Goal: Task Accomplishment & Management: Use online tool/utility

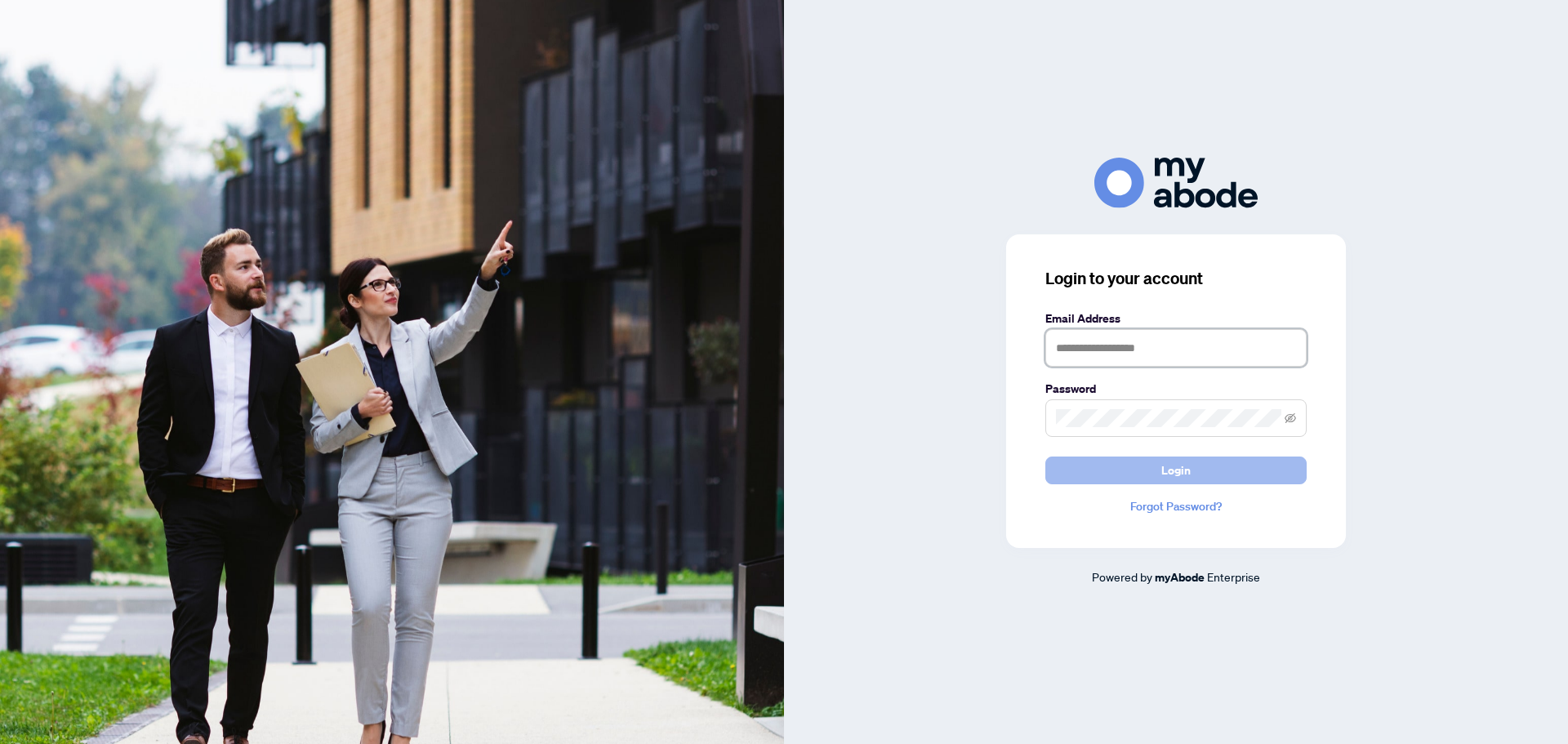
type input "**********"
click at [1176, 473] on span "Login" at bounding box center [1177, 471] width 30 height 26
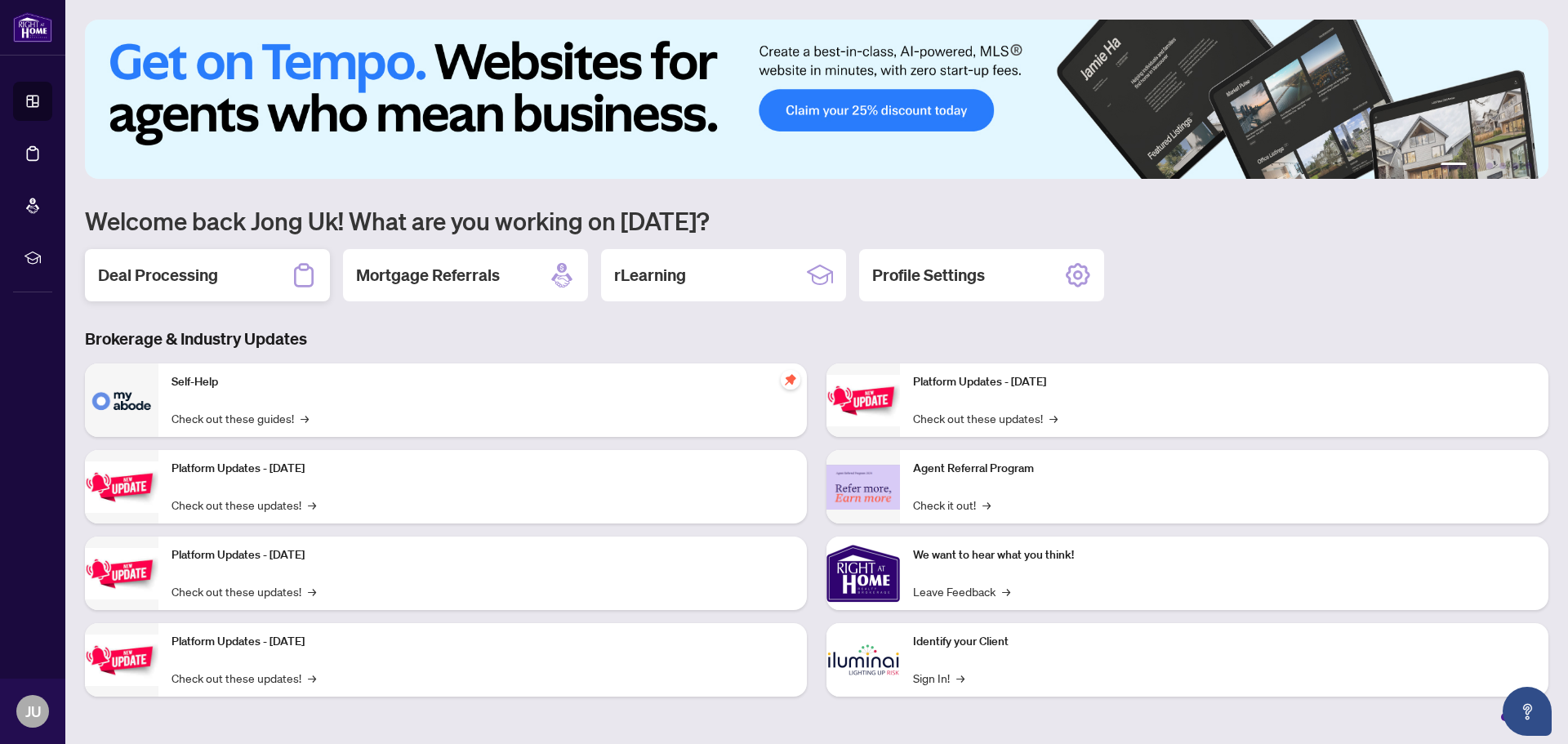
click at [213, 267] on h2 "Deal Processing" at bounding box center [158, 275] width 120 height 23
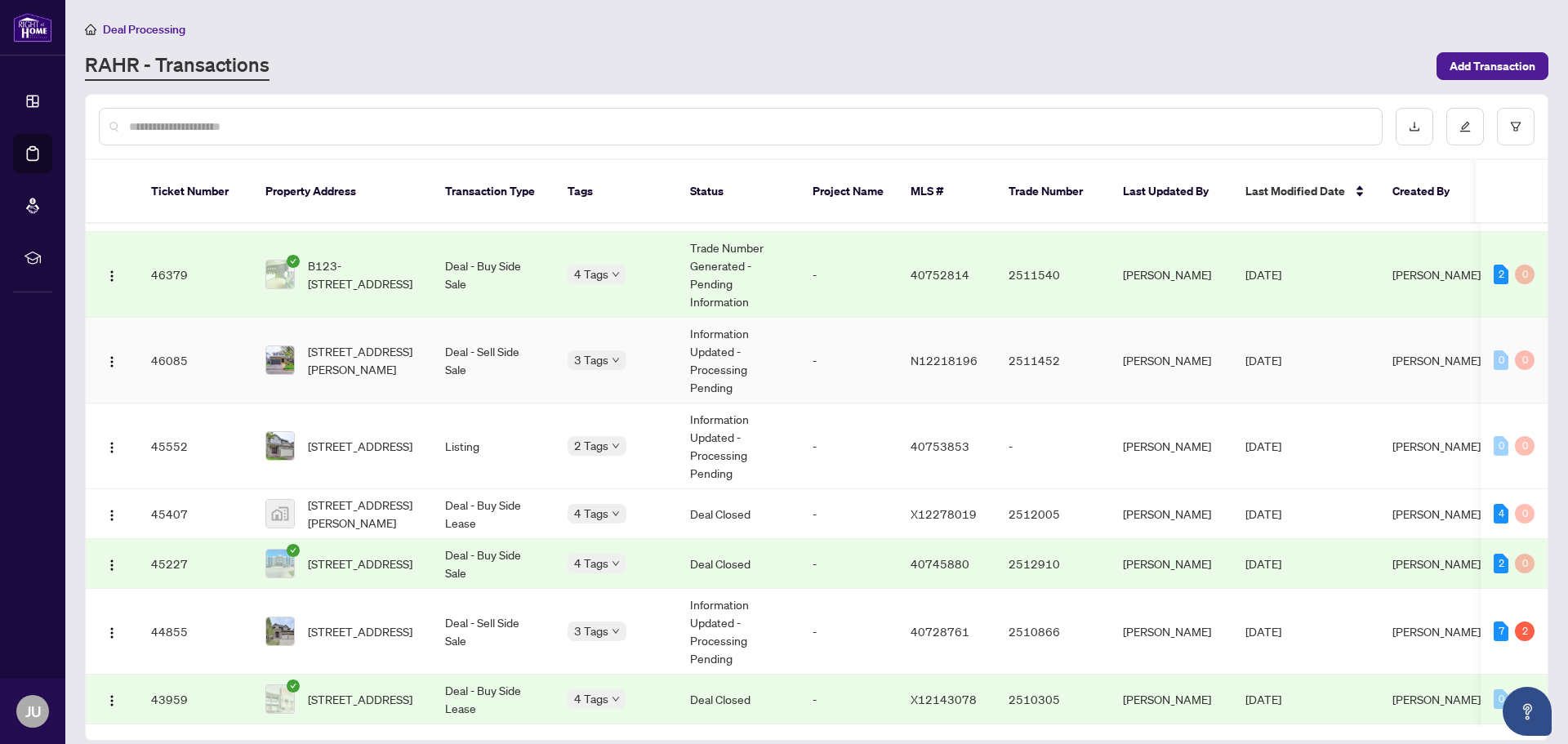
scroll to position [1338, 0]
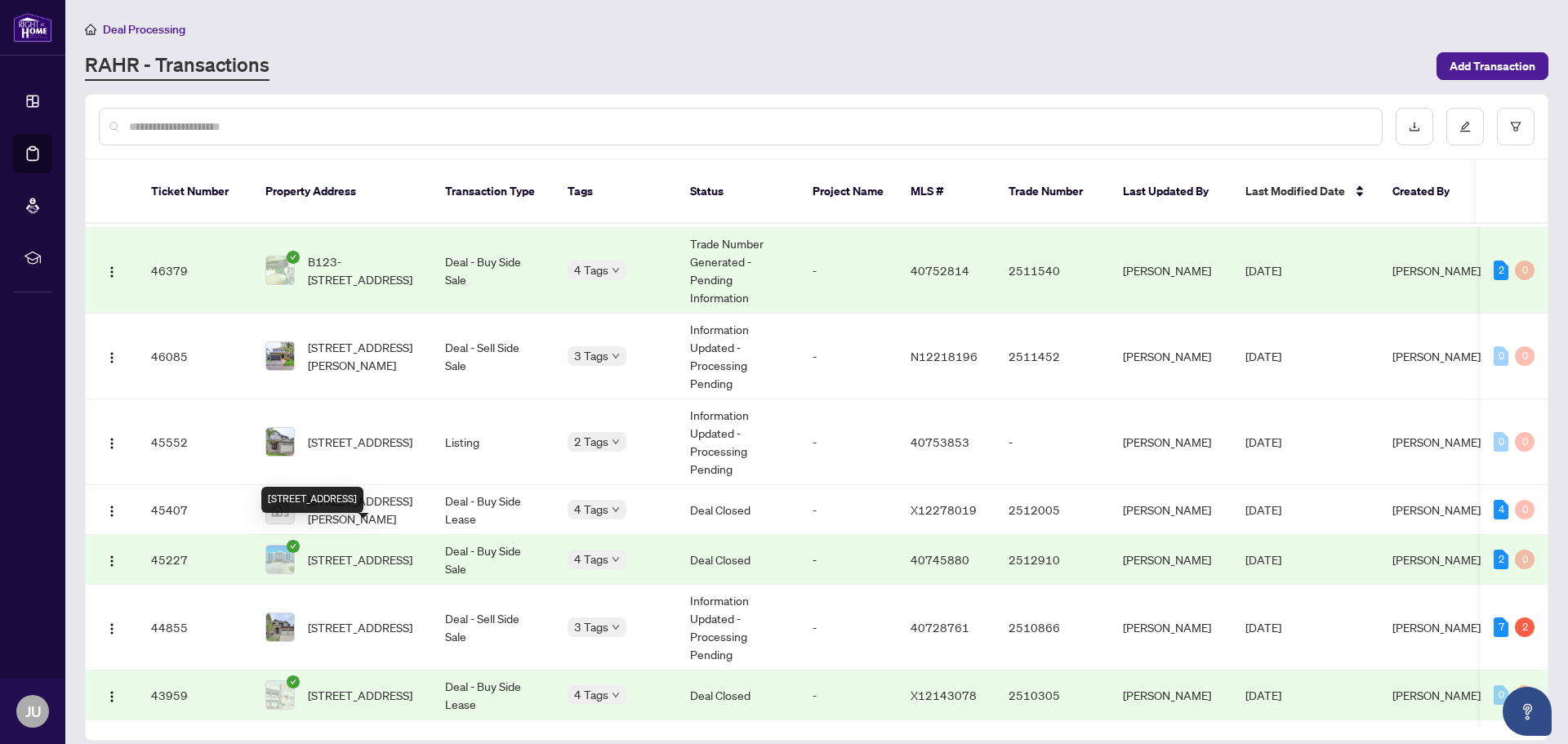
click at [360, 551] on span "[STREET_ADDRESS]" at bounding box center [360, 559] width 105 height 18
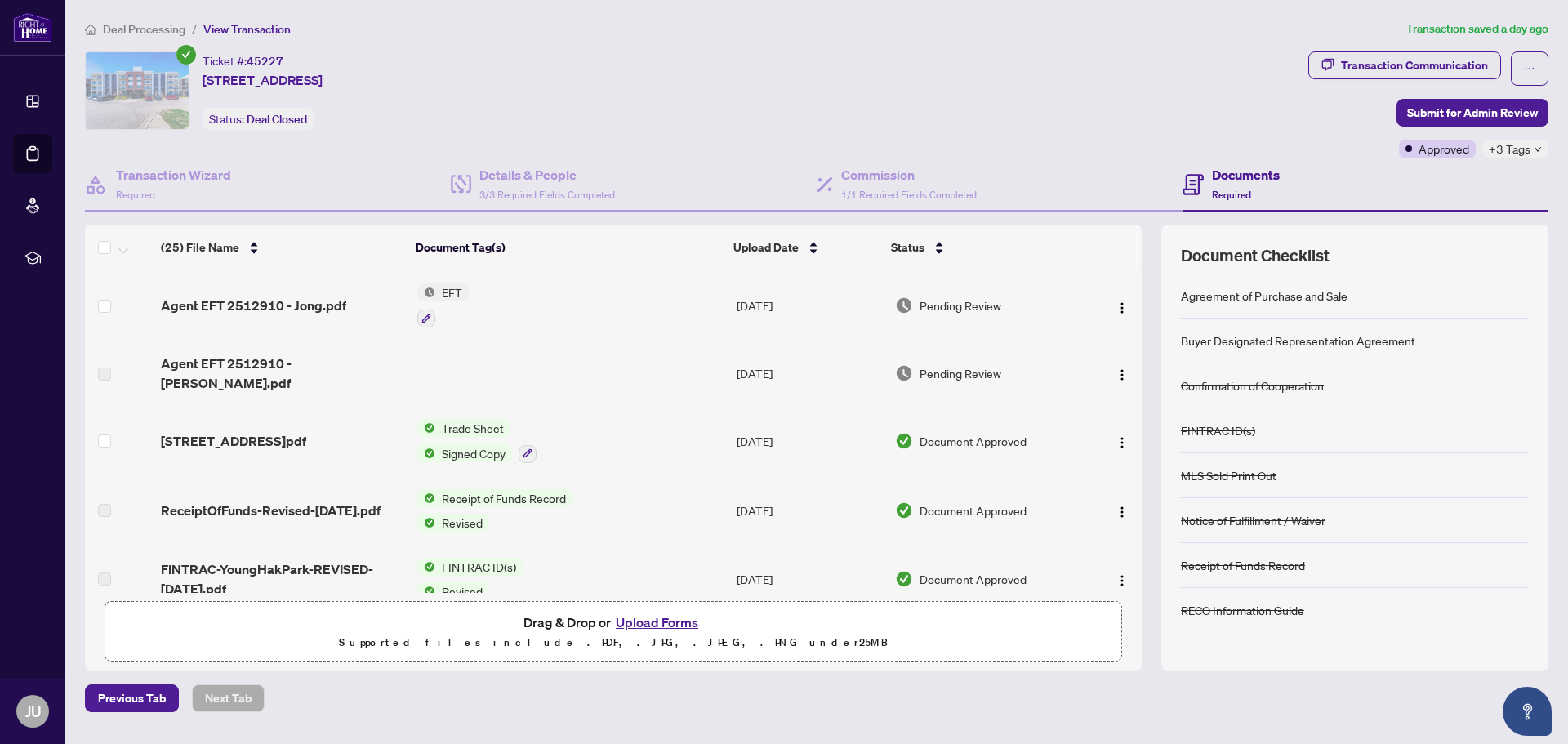
click at [478, 419] on span "Trade Sheet" at bounding box center [473, 428] width 75 height 18
click at [436, 500] on span "Trade Sheet" at bounding box center [440, 494] width 75 height 18
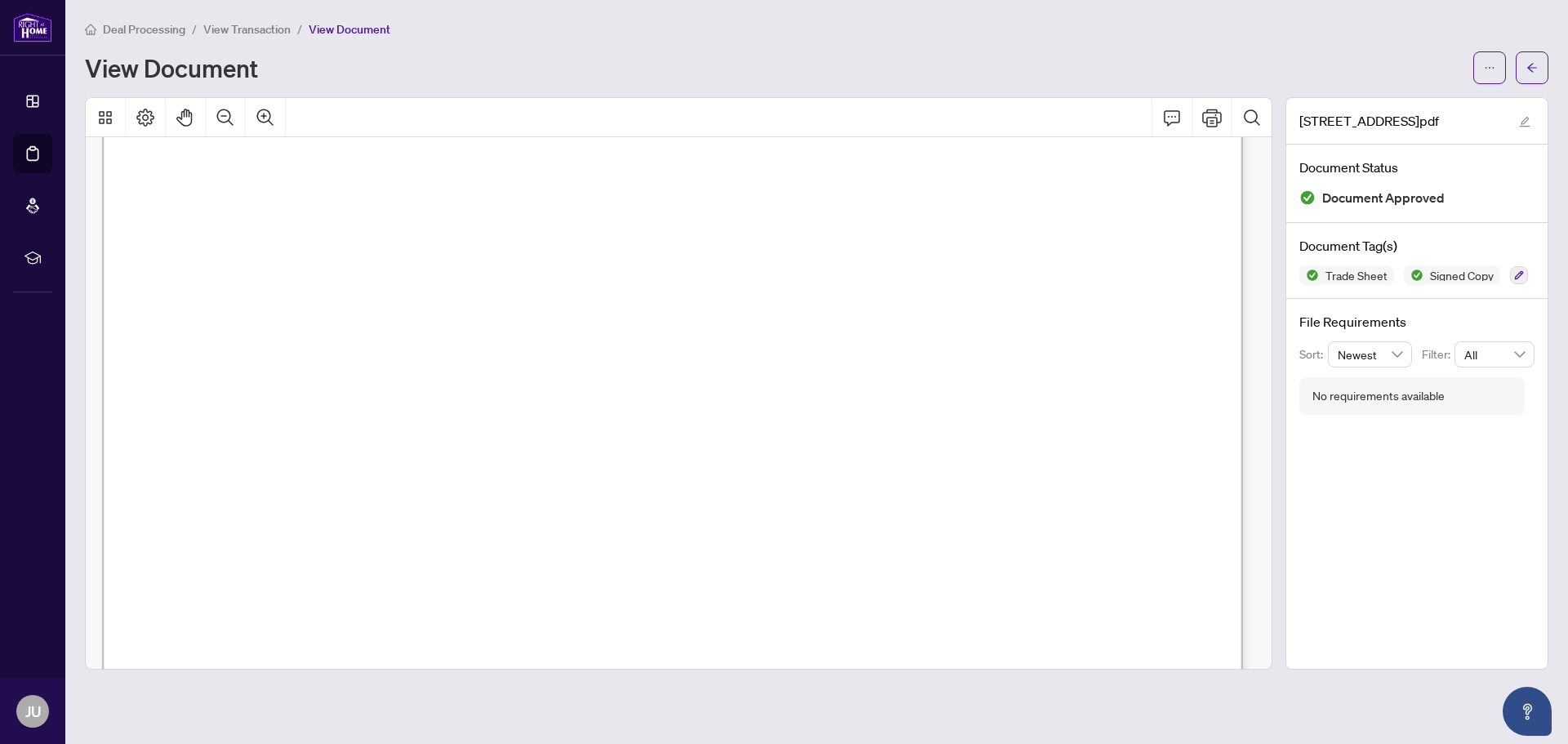
scroll to position [81, 0]
